Goal: Check status: Check status

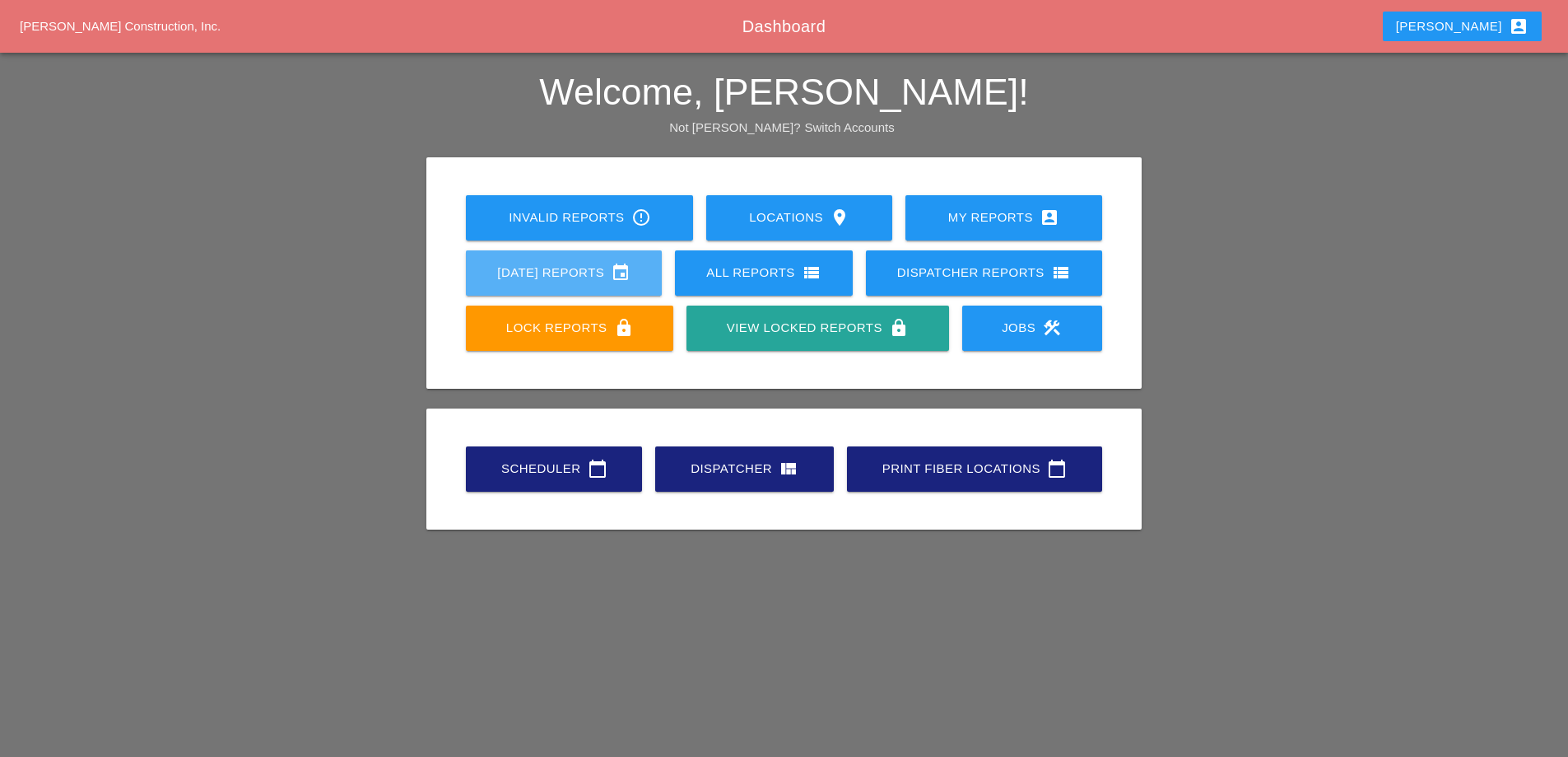
click at [559, 282] on div "[DATE] Reports event" at bounding box center [564, 273] width 143 height 20
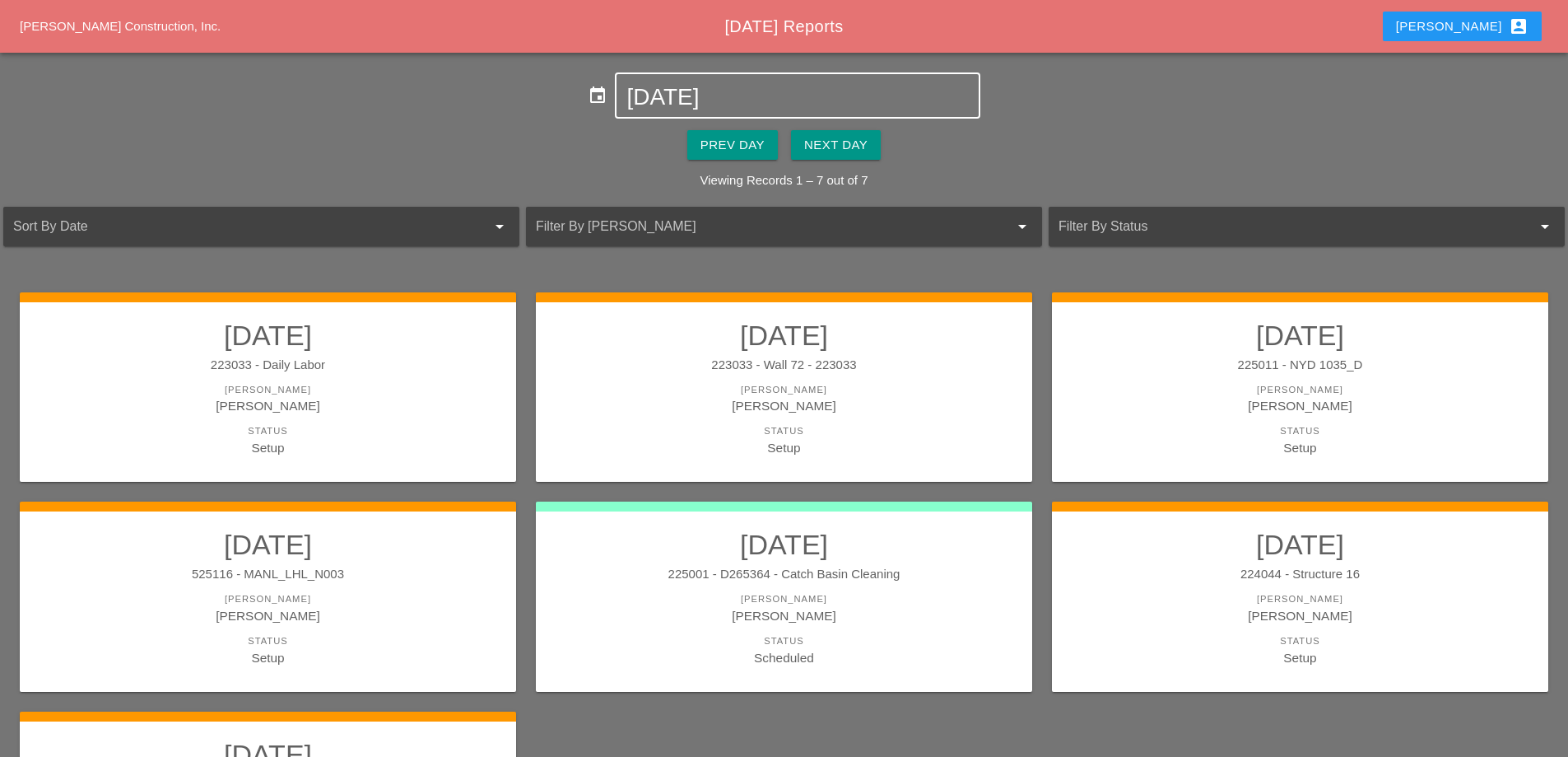
click at [702, 100] on input "[DATE]" at bounding box center [797, 97] width 342 height 26
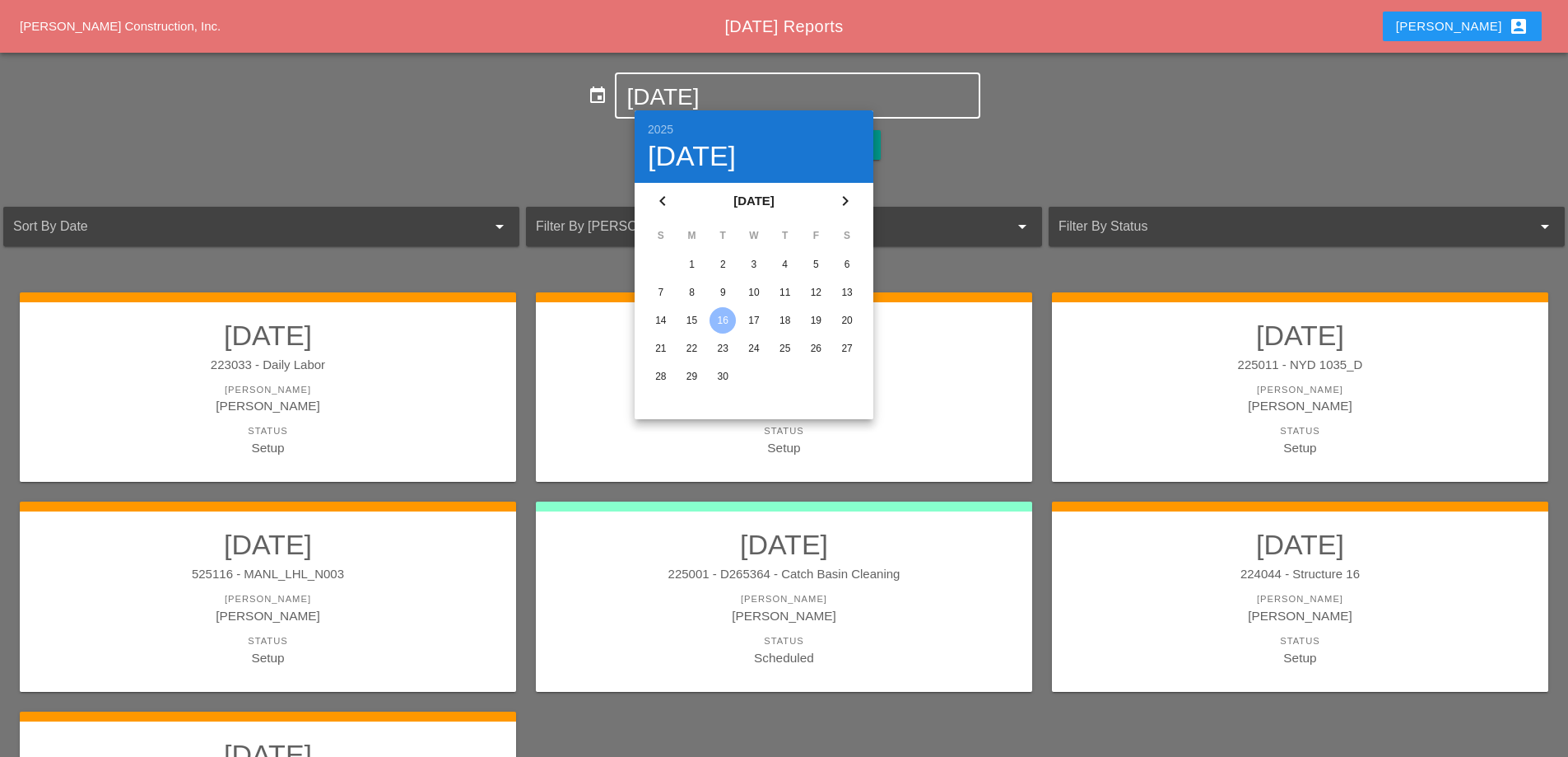
click at [847, 294] on div "13" at bounding box center [846, 291] width 26 height 26
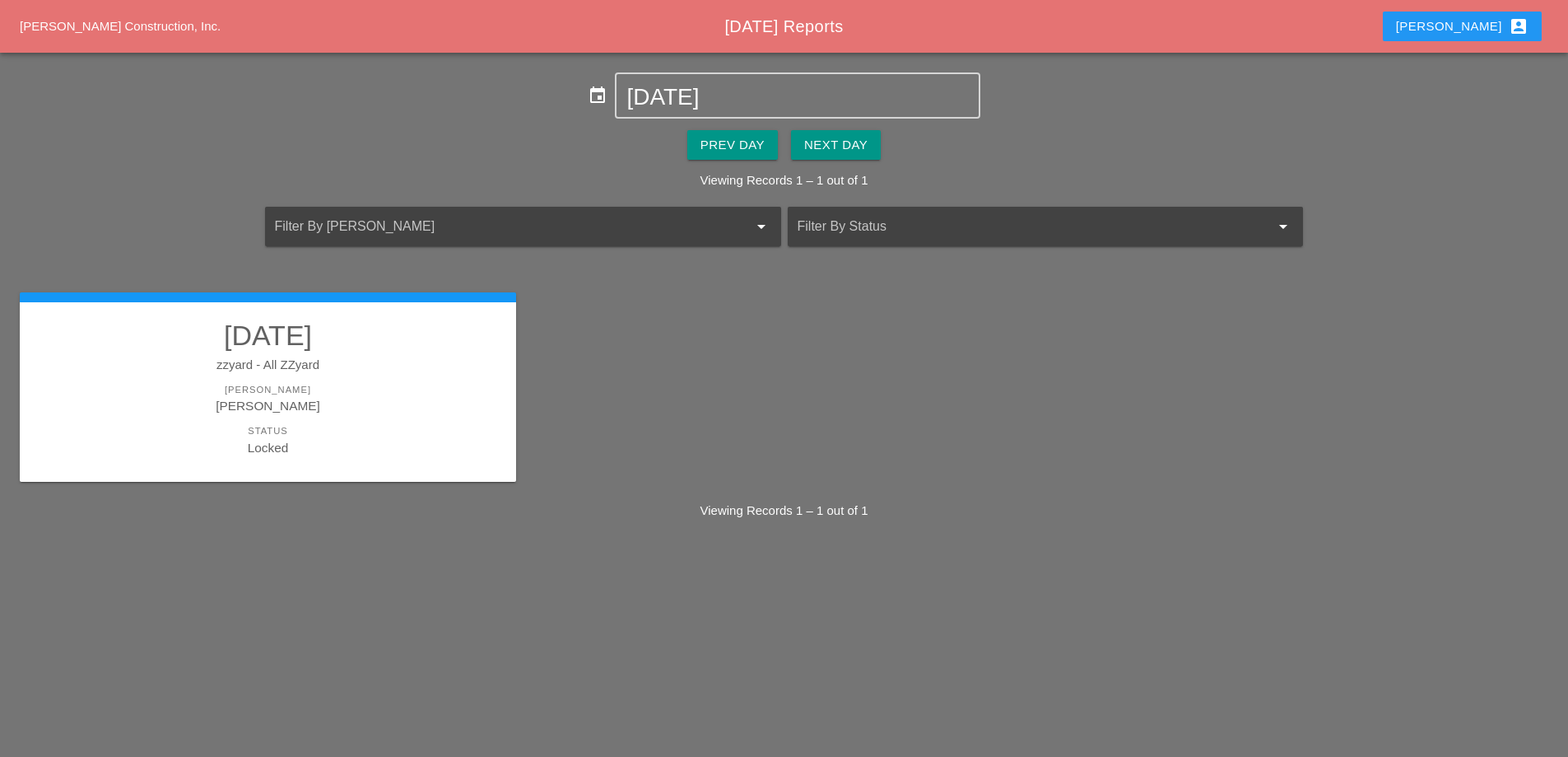
click at [440, 338] on h2 "[DATE]" at bounding box center [267, 335] width 463 height 33
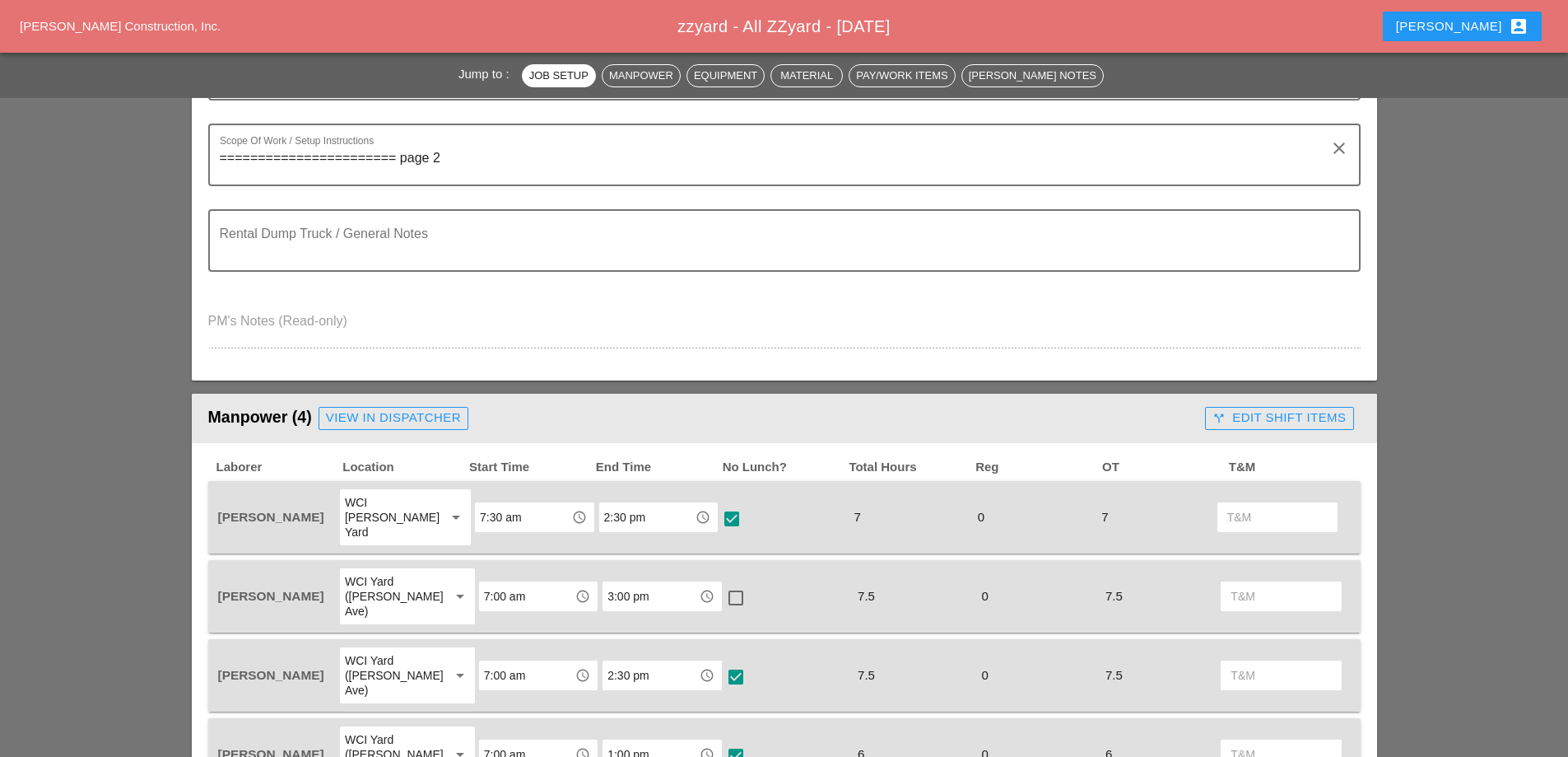
scroll to position [494, 0]
